Goal: Task Accomplishment & Management: Manage account settings

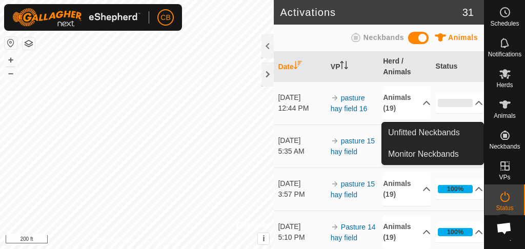
click at [502, 135] on icon at bounding box center [504, 135] width 9 height 9
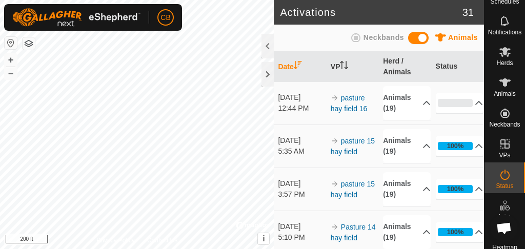
scroll to position [20, 0]
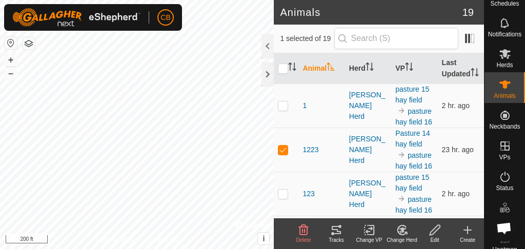
click at [434, 234] on icon at bounding box center [434, 230] width 13 height 12
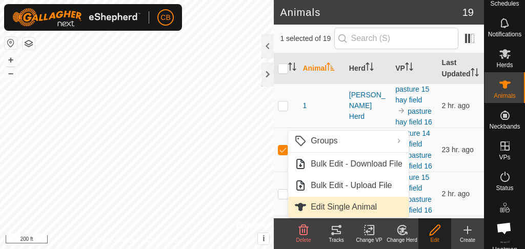
click at [356, 204] on link "Edit Single Animal" at bounding box center [348, 207] width 120 height 20
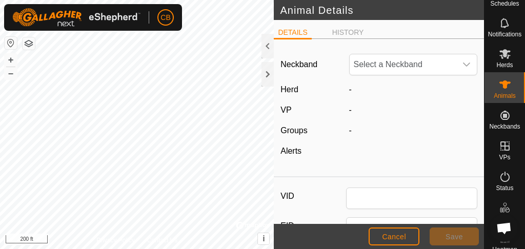
type input "1223"
type input "0"
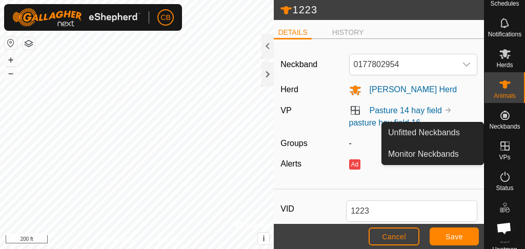
click at [498, 124] on span "Neckbands" at bounding box center [504, 127] width 31 height 6
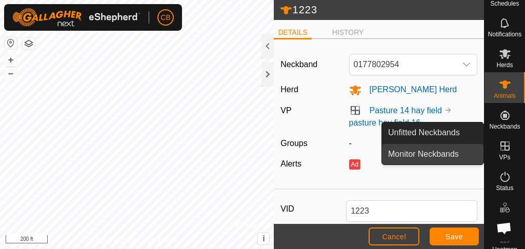
click at [467, 153] on link "Monitor Neckbands" at bounding box center [432, 154] width 101 height 20
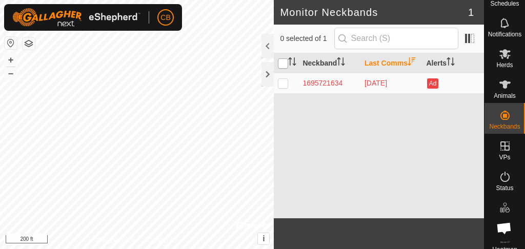
click at [282, 60] on input "checkbox" at bounding box center [283, 63] width 10 height 10
checkbox input "true"
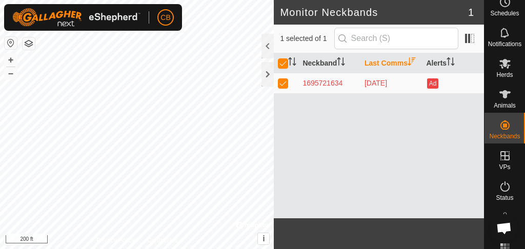
scroll to position [13, 0]
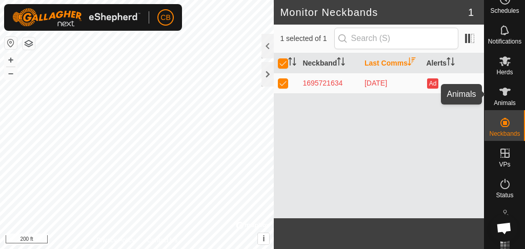
click at [500, 94] on icon at bounding box center [504, 92] width 11 height 8
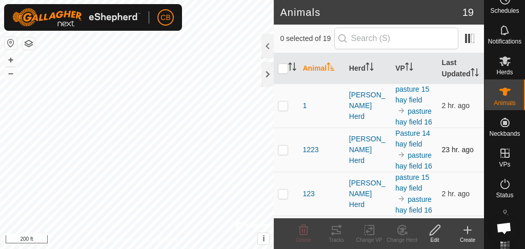
click at [283, 154] on p-checkbox at bounding box center [283, 150] width 10 height 8
checkbox input "true"
click at [282, 74] on input "checkbox" at bounding box center [283, 69] width 10 height 10
checkbox input "true"
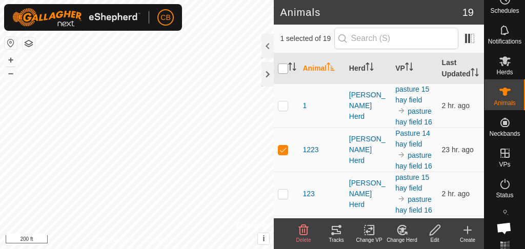
checkbox input "true"
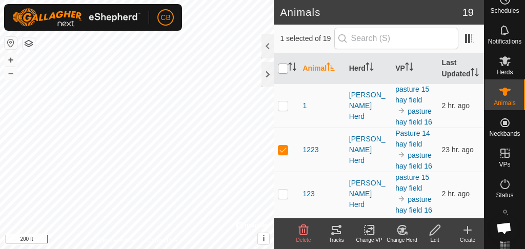
checkbox input "true"
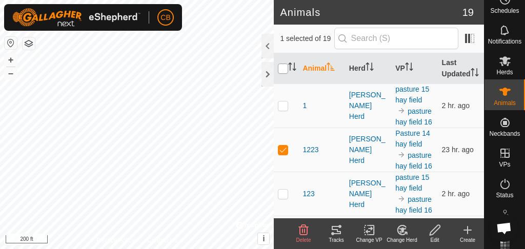
checkbox input "true"
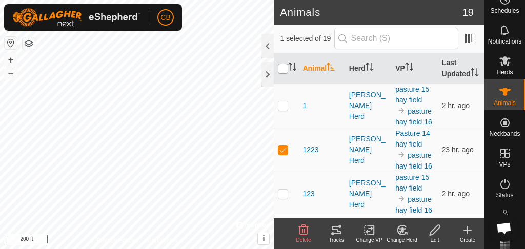
checkbox input "true"
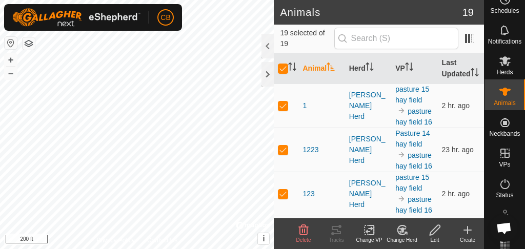
click at [371, 232] on icon at bounding box center [369, 230] width 13 height 12
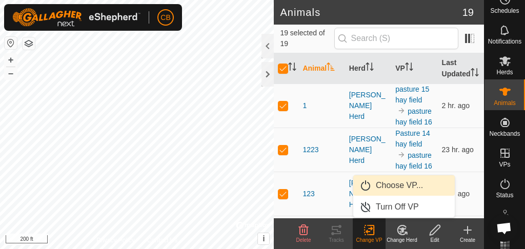
click at [392, 190] on link "Choose VP..." at bounding box center [403, 185] width 101 height 20
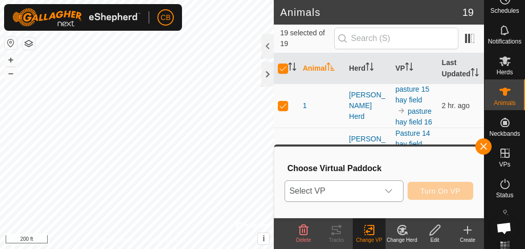
click at [392, 189] on icon "dropdown trigger" at bounding box center [388, 191] width 7 height 4
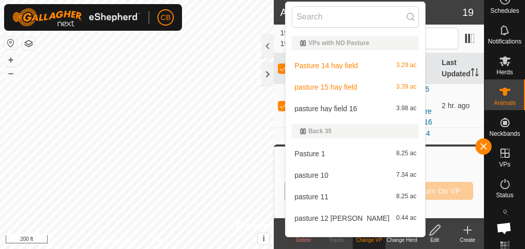
click at [355, 86] on li "pasture 15 hay field 3.39 ac" at bounding box center [354, 87] width 139 height 20
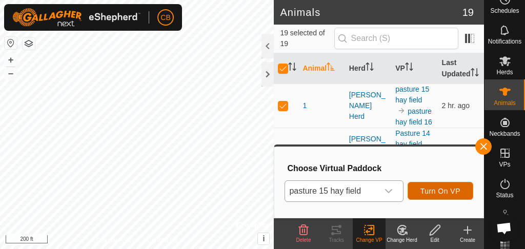
click at [421, 193] on span "Turn On VP" at bounding box center [440, 191] width 40 height 8
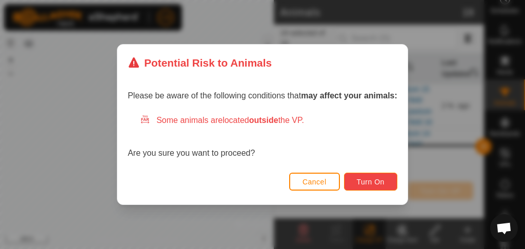
click at [353, 187] on button "Turn On" at bounding box center [370, 182] width 53 height 18
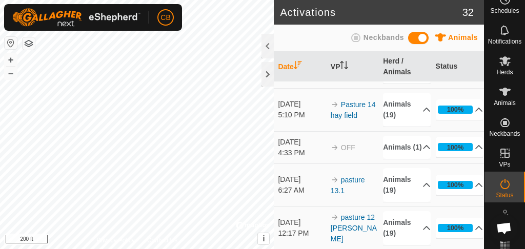
scroll to position [168, 0]
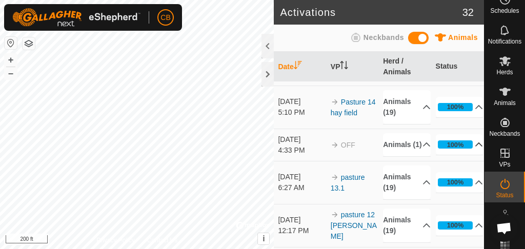
click at [468, 145] on p-accordion-header "100%" at bounding box center [460, 144] width 48 height 20
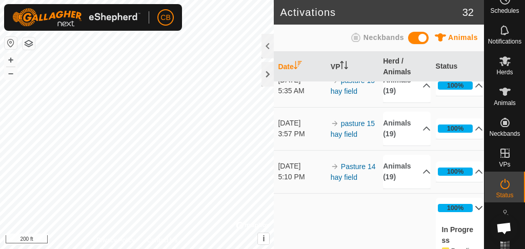
scroll to position [0, 0]
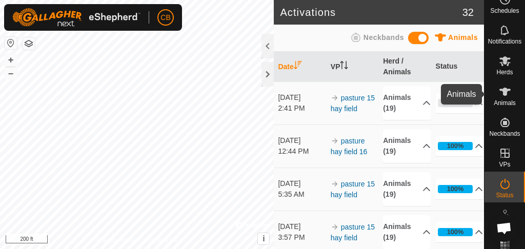
click at [499, 91] on icon at bounding box center [505, 92] width 12 height 12
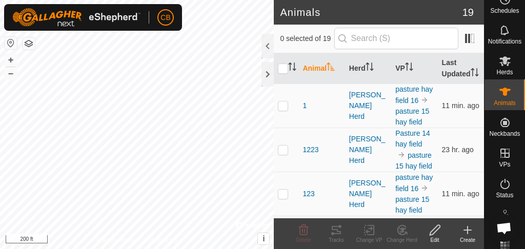
scroll to position [13, 0]
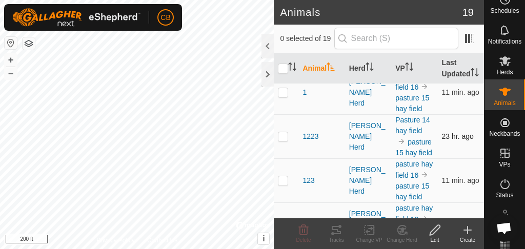
click at [286, 140] on p-checkbox at bounding box center [283, 136] width 10 height 8
checkbox input "true"
click at [303, 230] on icon at bounding box center [303, 230] width 12 height 12
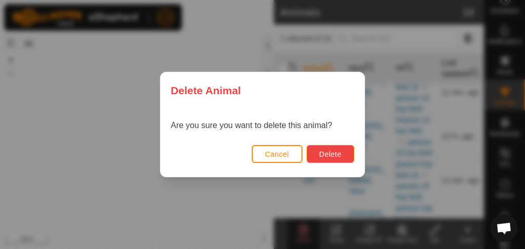
click at [332, 151] on span "Delete" at bounding box center [330, 154] width 22 height 8
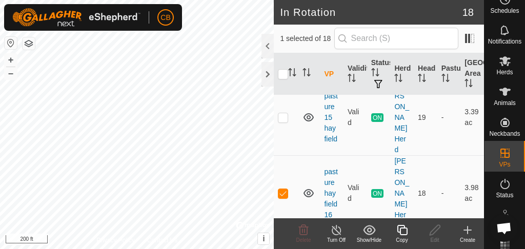
scroll to position [121, 0]
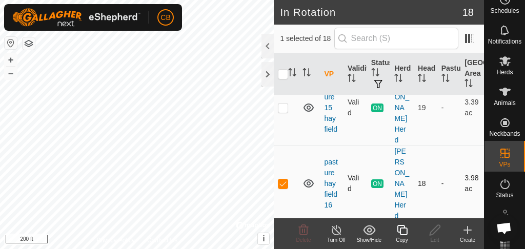
click at [310, 179] on icon at bounding box center [308, 183] width 10 height 8
click at [310, 177] on icon at bounding box center [308, 183] width 12 height 12
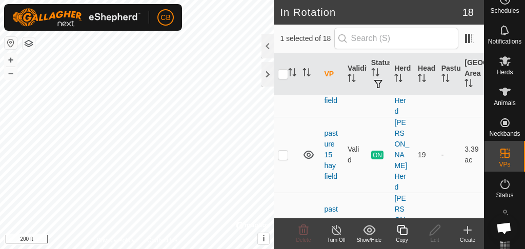
scroll to position [77, 0]
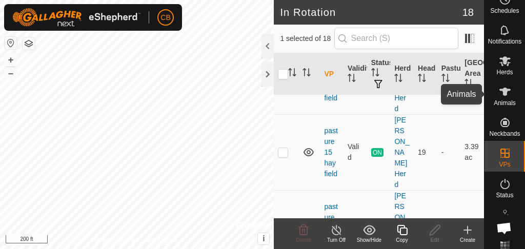
click at [505, 88] on icon at bounding box center [505, 92] width 12 height 12
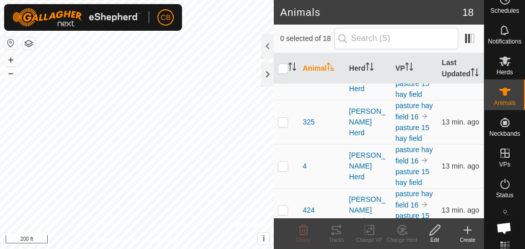
scroll to position [289, 0]
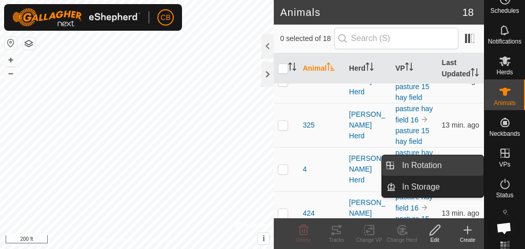
click at [430, 170] on link "In Rotation" at bounding box center [440, 165] width 88 height 20
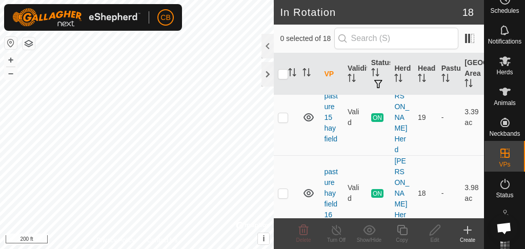
scroll to position [113, 0]
click at [282, 188] on p-checkbox at bounding box center [283, 192] width 10 height 8
click at [283, 188] on p-checkbox at bounding box center [283, 192] width 10 height 8
checkbox input "true"
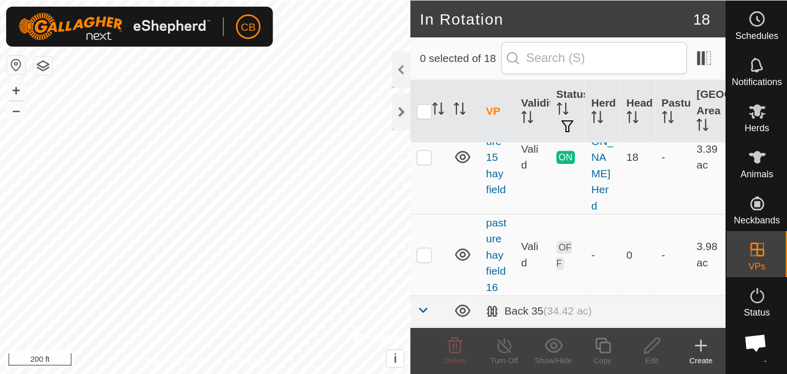
scroll to position [109, 0]
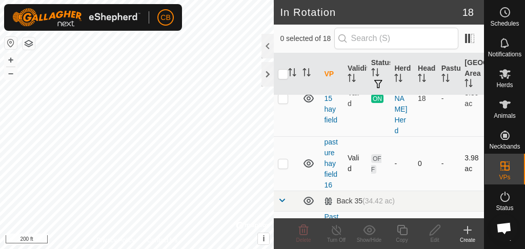
click at [281, 159] on p-checkbox at bounding box center [283, 163] width 10 height 8
click at [302, 231] on icon at bounding box center [304, 229] width 10 height 10
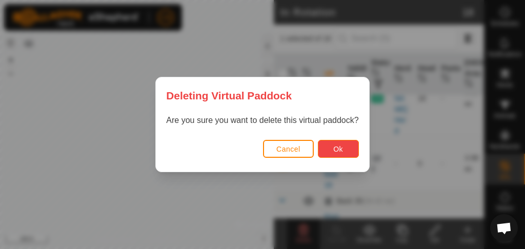
click at [329, 152] on button "Ok" at bounding box center [338, 149] width 41 height 18
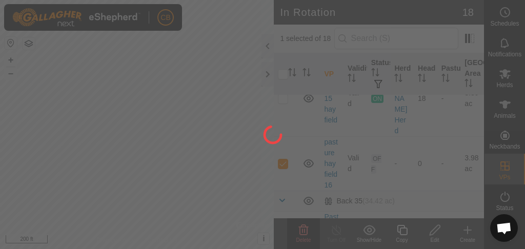
checkbox input "false"
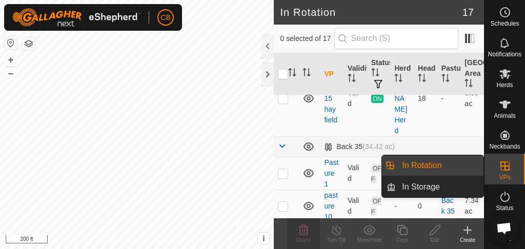
click at [418, 166] on link "In Rotation" at bounding box center [440, 165] width 88 height 20
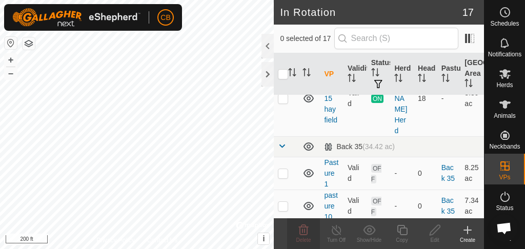
click at [466, 233] on icon at bounding box center [467, 230] width 12 height 12
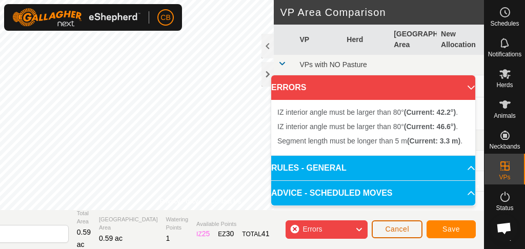
click at [402, 233] on span "Cancel" at bounding box center [397, 229] width 24 height 8
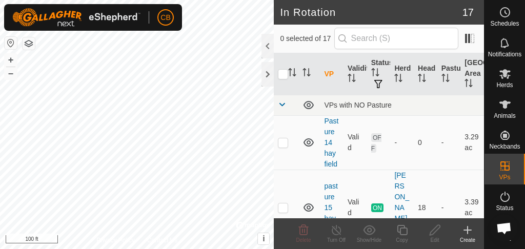
click at [467, 235] on icon at bounding box center [467, 230] width 12 height 12
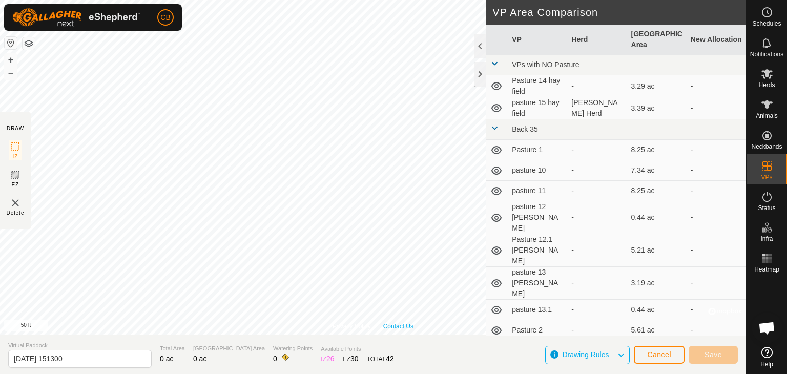
click at [391, 249] on div "Privacy Policy Contact Us IZ interior angle must be larger than 80° (Current: 4…" at bounding box center [373, 167] width 746 height 335
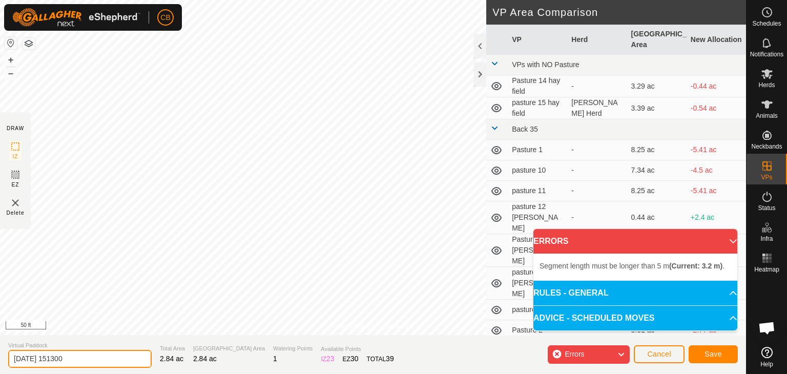
click at [84, 249] on input "[DATE] 151300" at bounding box center [79, 359] width 143 height 18
type input "2"
type input "pasture 16"
click at [524, 249] on button "Cancel" at bounding box center [659, 354] width 51 height 18
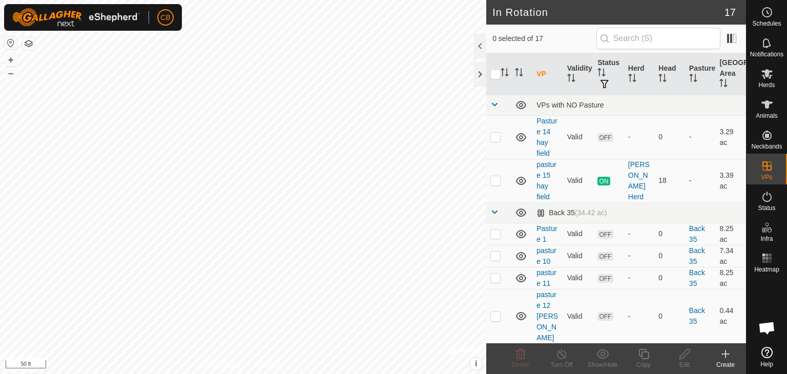
click at [524, 249] on icon at bounding box center [726, 354] width 12 height 12
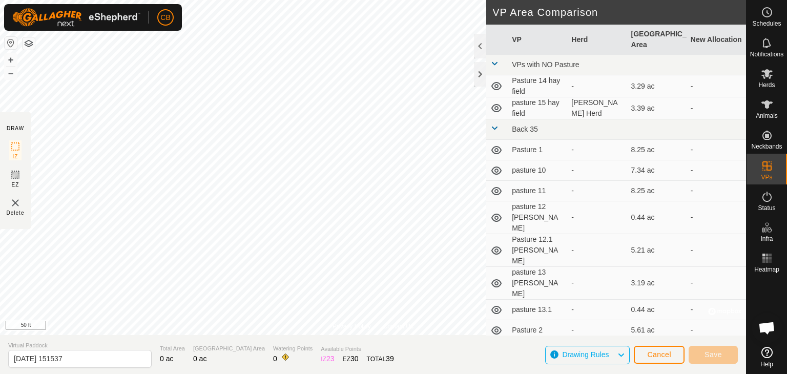
click at [215, 0] on html "CB Schedules Notifications Herds Animals Neckbands VPs Status Infra Heatmap Hel…" at bounding box center [393, 187] width 787 height 374
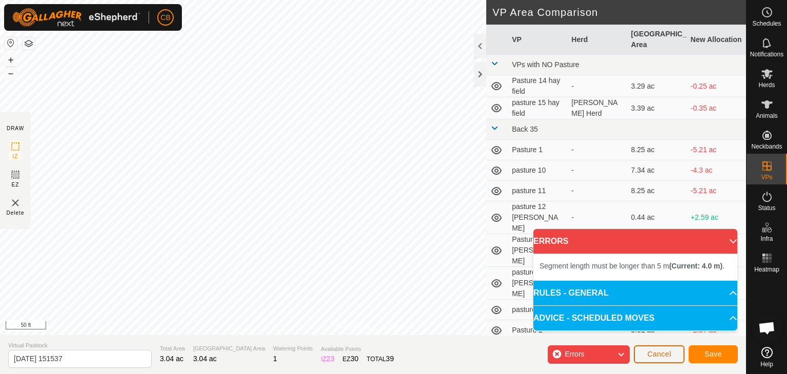
click at [524, 249] on span "Cancel" at bounding box center [659, 354] width 24 height 8
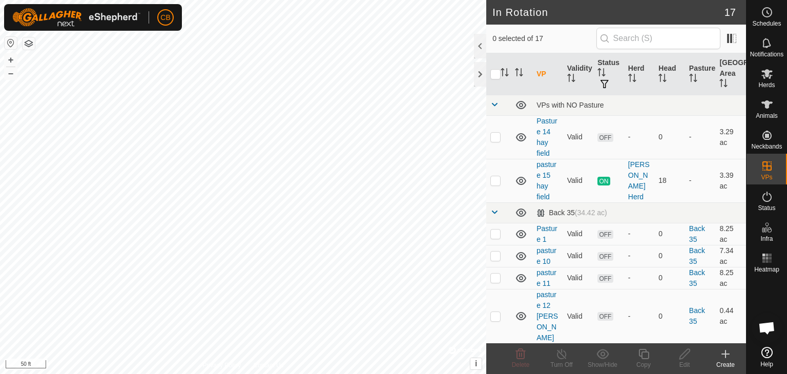
click at [524, 249] on icon at bounding box center [726, 354] width 12 height 12
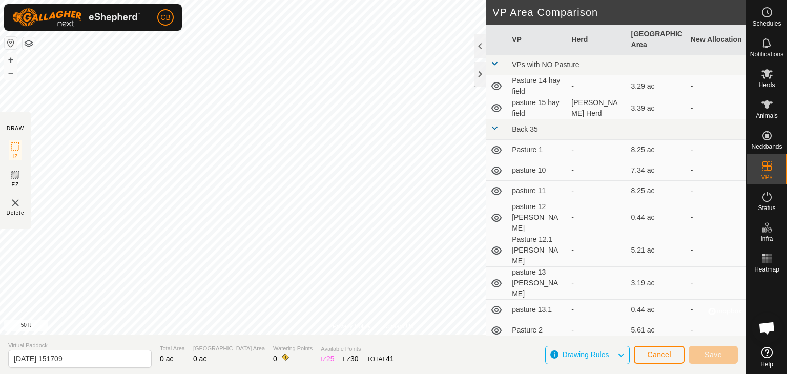
click at [249, 0] on html "CB Schedules Notifications Herds Animals Neckbands VPs Status Infra Heatmap Hel…" at bounding box center [393, 187] width 787 height 374
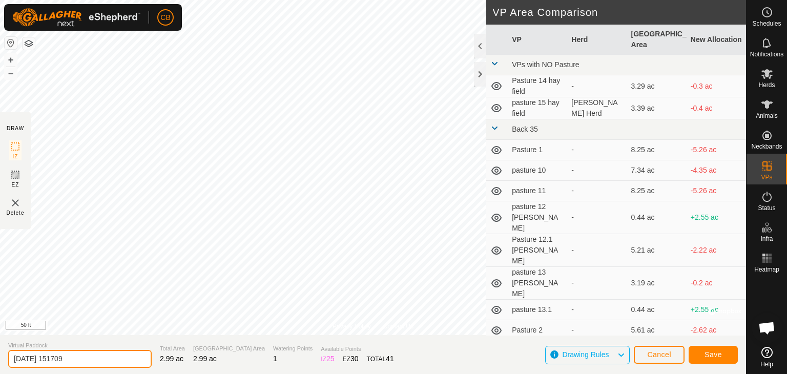
click at [92, 249] on input "[DATE] 151709" at bounding box center [79, 359] width 143 height 18
type input "2"
type input "pasture 16"
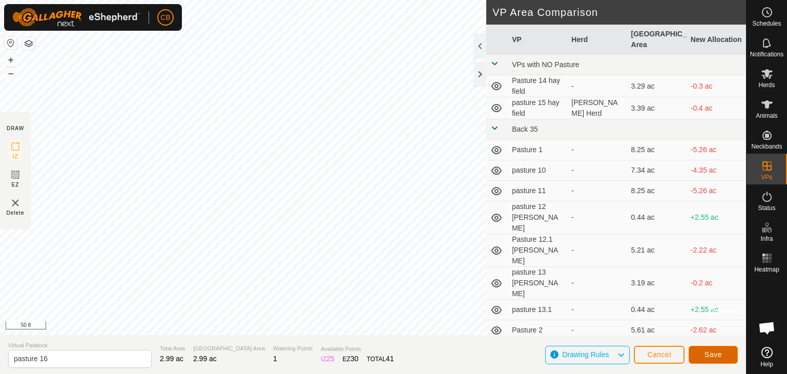
click at [524, 249] on span "Save" at bounding box center [713, 355] width 17 height 8
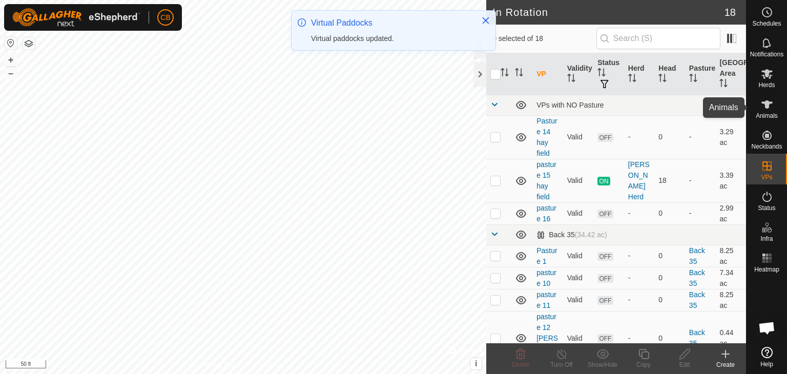
click at [524, 111] on es-animals-svg-icon at bounding box center [767, 104] width 18 height 16
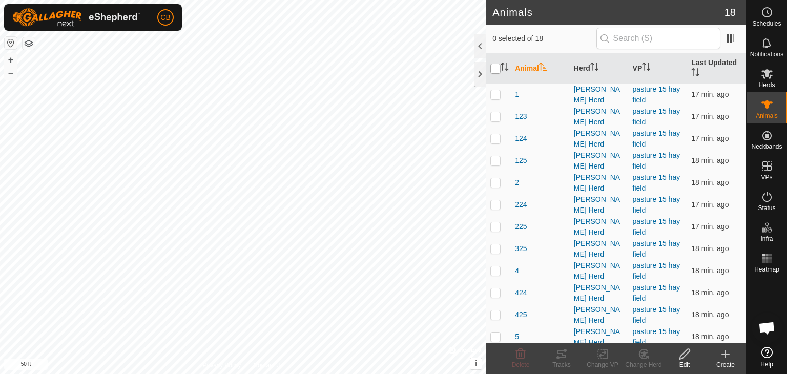
click at [495, 68] on input "checkbox" at bounding box center [495, 69] width 10 height 10
checkbox input "true"
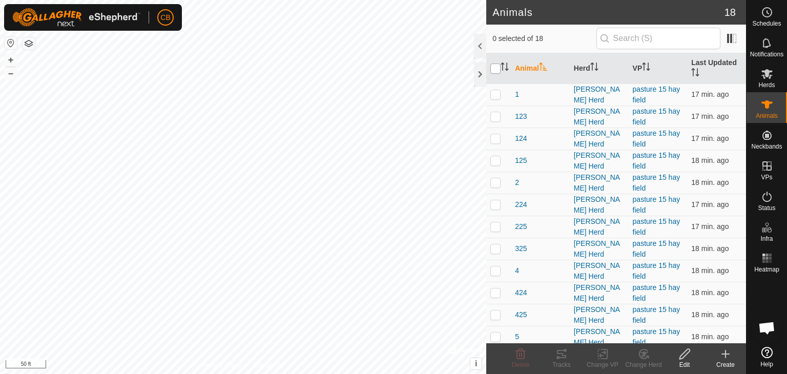
checkbox input "true"
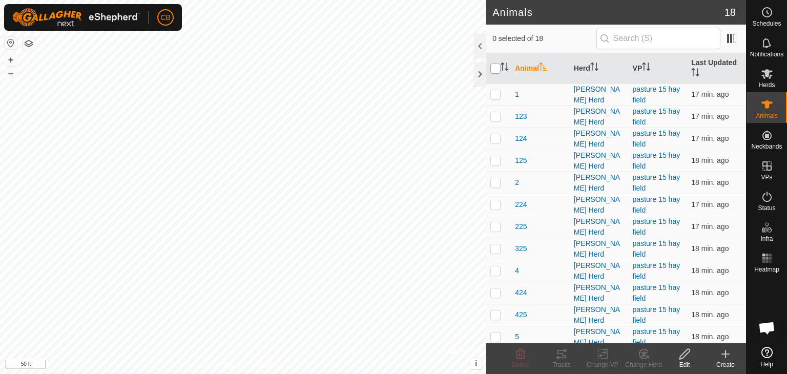
checkbox input "true"
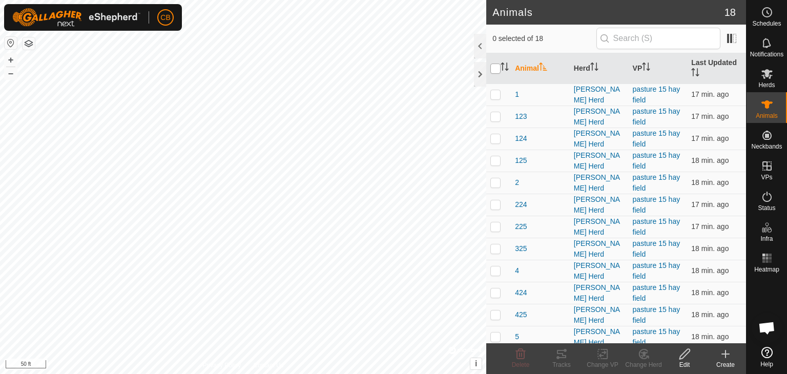
checkbox input "true"
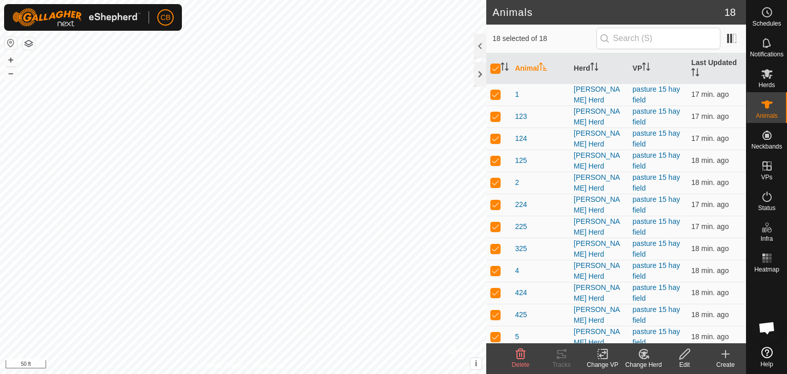
click at [524, 249] on icon at bounding box center [603, 354] width 13 height 12
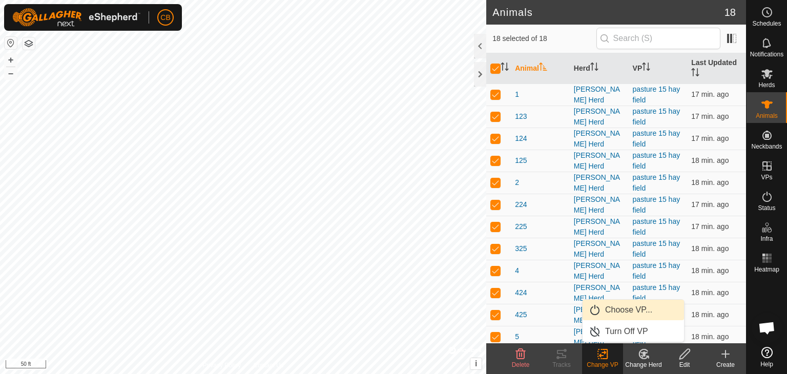
click at [524, 249] on link "Choose VP..." at bounding box center [633, 310] width 101 height 20
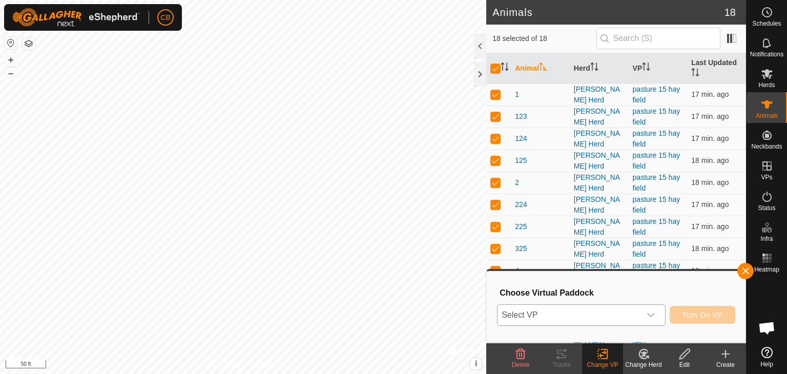
click at [524, 249] on icon "dropdown trigger" at bounding box center [651, 315] width 8 height 8
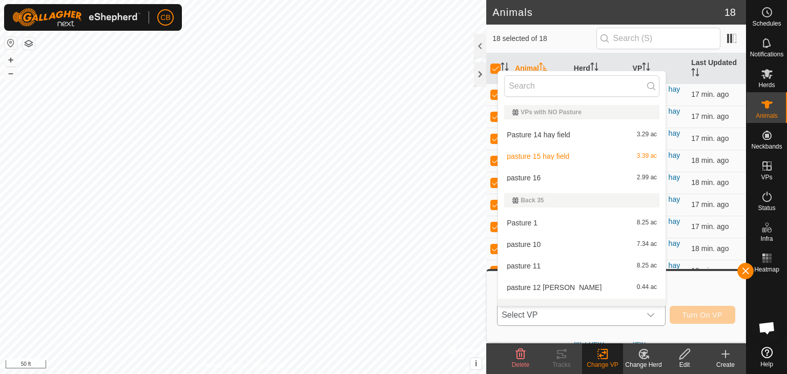
scroll to position [13, 0]
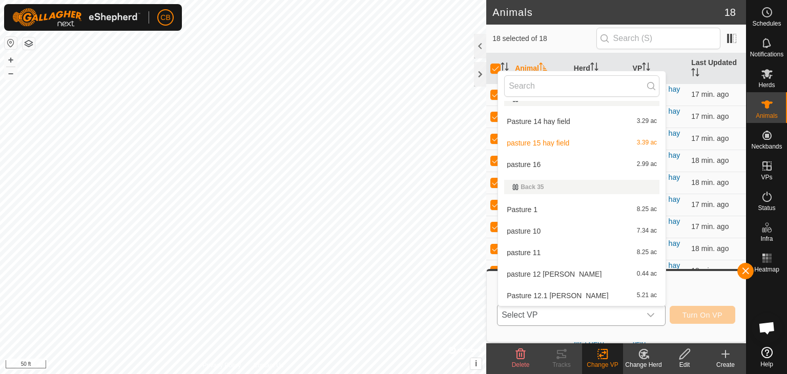
click at [524, 165] on li "pasture 16 2.99 ac" at bounding box center [582, 164] width 168 height 20
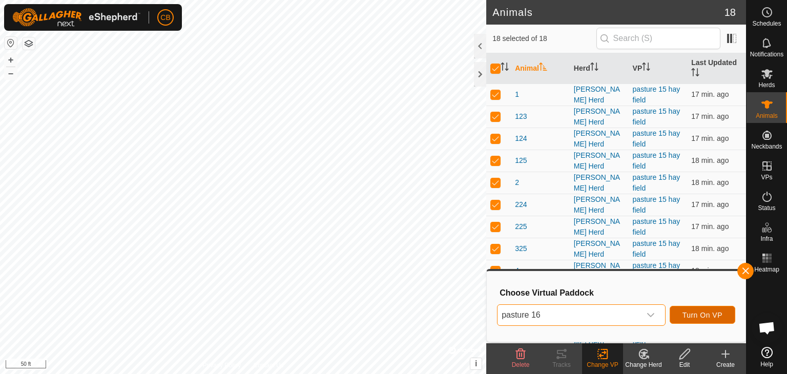
click at [524, 249] on span "Turn On VP" at bounding box center [703, 315] width 40 height 8
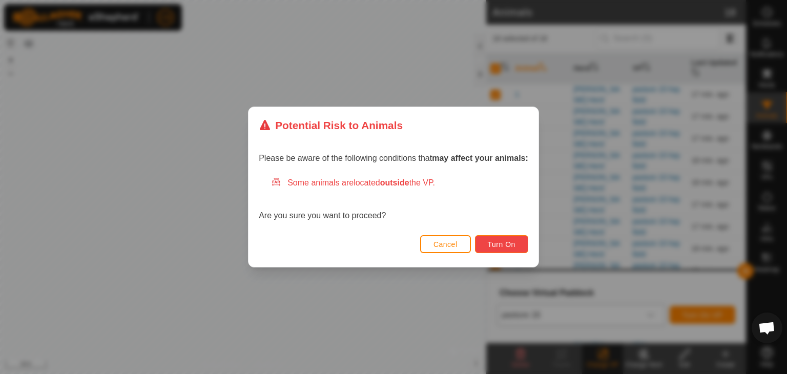
click at [510, 243] on span "Turn On" at bounding box center [502, 244] width 28 height 8
